Goal: Task Accomplishment & Management: Use online tool/utility

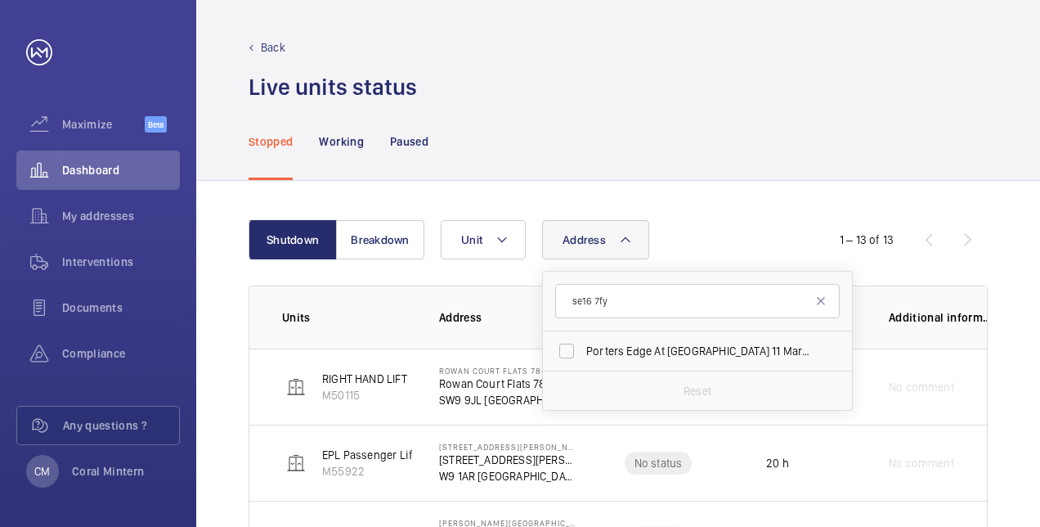
type input "se16 7fy"
click at [669, 352] on span "Porters Edge At [GEOGRAPHIC_DATA] 11 Maritime - High Risk Building - [GEOGRAPHI…" at bounding box center [698, 351] width 225 height 16
click at [583, 352] on input "Porters Edge At [GEOGRAPHIC_DATA] 11 Maritime - High Risk Building - [GEOGRAPHI…" at bounding box center [566, 351] width 33 height 33
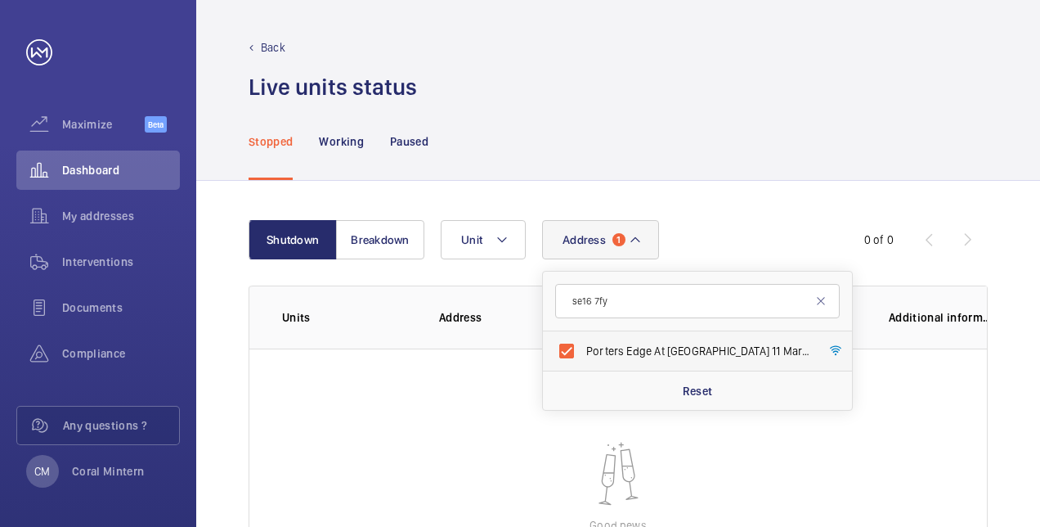
click at [650, 356] on span "Porters Edge At [GEOGRAPHIC_DATA] 11 Maritime - High Risk Building - [GEOGRAPHI…" at bounding box center [698, 351] width 225 height 16
click at [583, 356] on input "Porters Edge At [GEOGRAPHIC_DATA] 11 Maritime - High Risk Building - [GEOGRAPHI…" at bounding box center [566, 351] width 33 height 33
checkbox input "false"
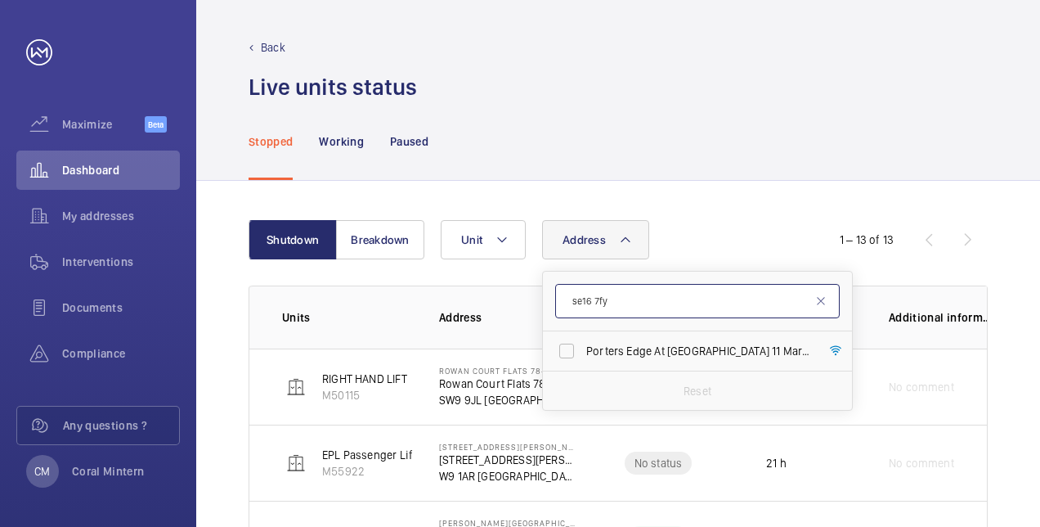
drag, startPoint x: 640, startPoint y: 312, endPoint x: 568, endPoint y: 296, distance: 73.6
click at [568, 296] on input "se16 7fy" at bounding box center [697, 301] width 285 height 34
type input "hodgkin"
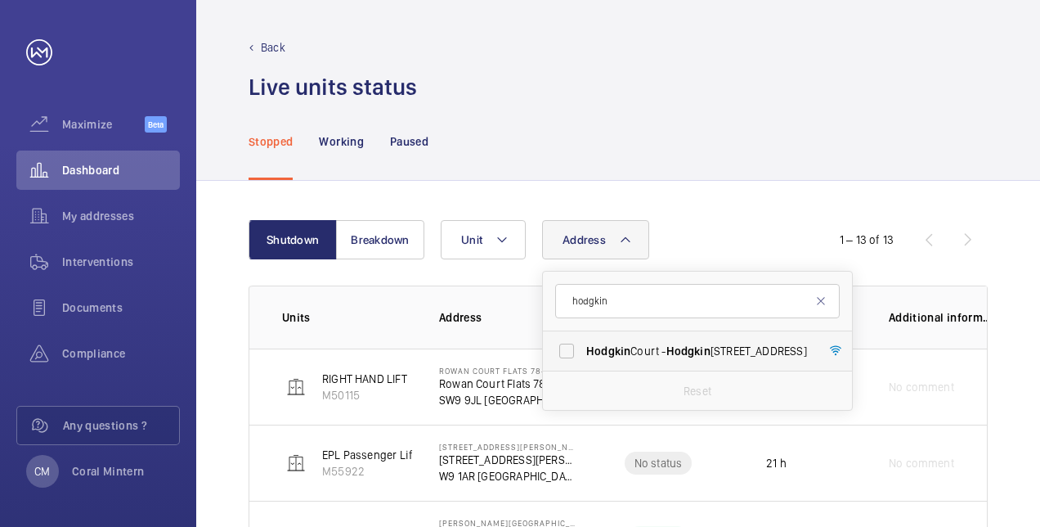
click at [703, 361] on label "Hodgkin [STREET_ADDRESS]" at bounding box center [685, 350] width 285 height 39
click at [583, 361] on input "Hodgkin [STREET_ADDRESS]" at bounding box center [566, 351] width 33 height 33
checkbox input "true"
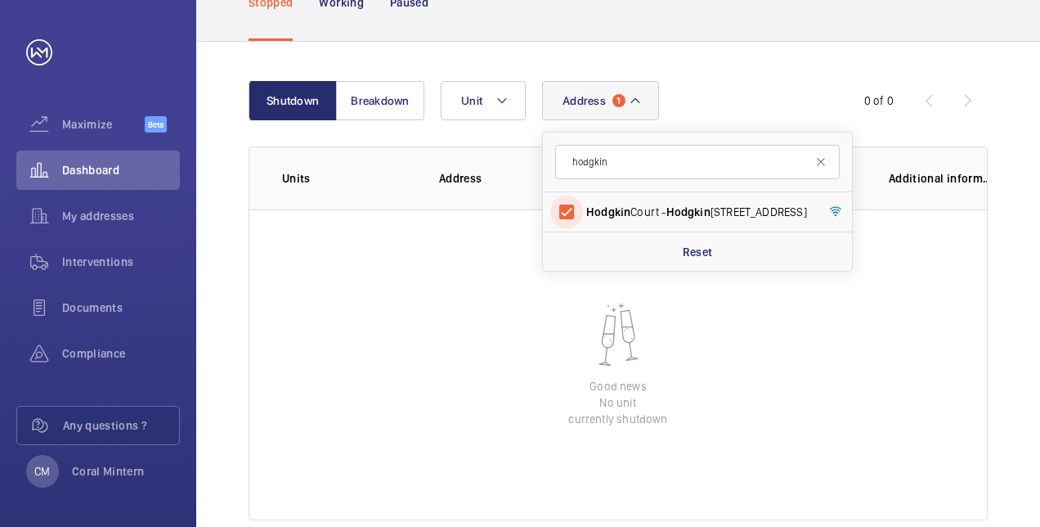
scroll to position [164, 0]
